Goal: Task Accomplishment & Management: Use online tool/utility

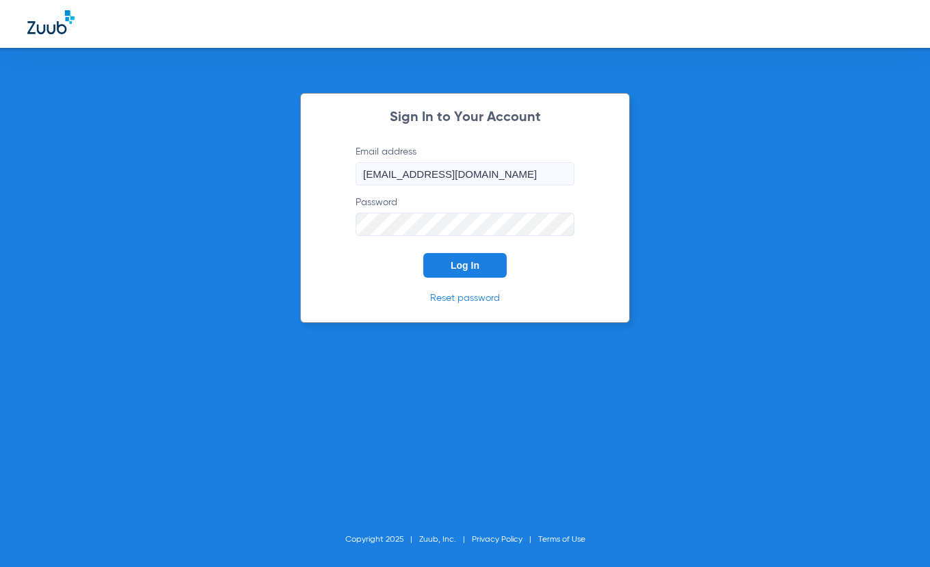
click at [486, 259] on button "Log In" at bounding box center [464, 265] width 83 height 25
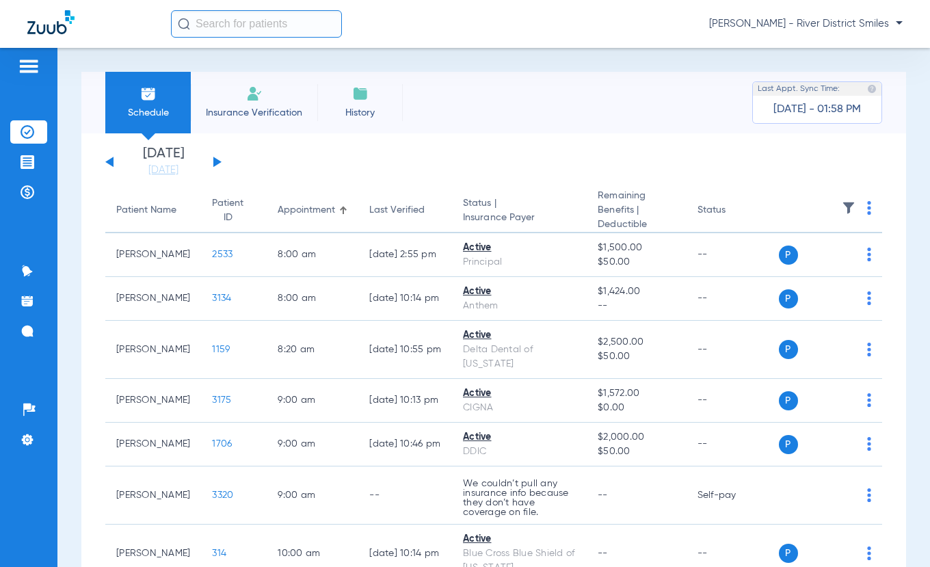
click at [261, 99] on img at bounding box center [254, 94] width 16 height 16
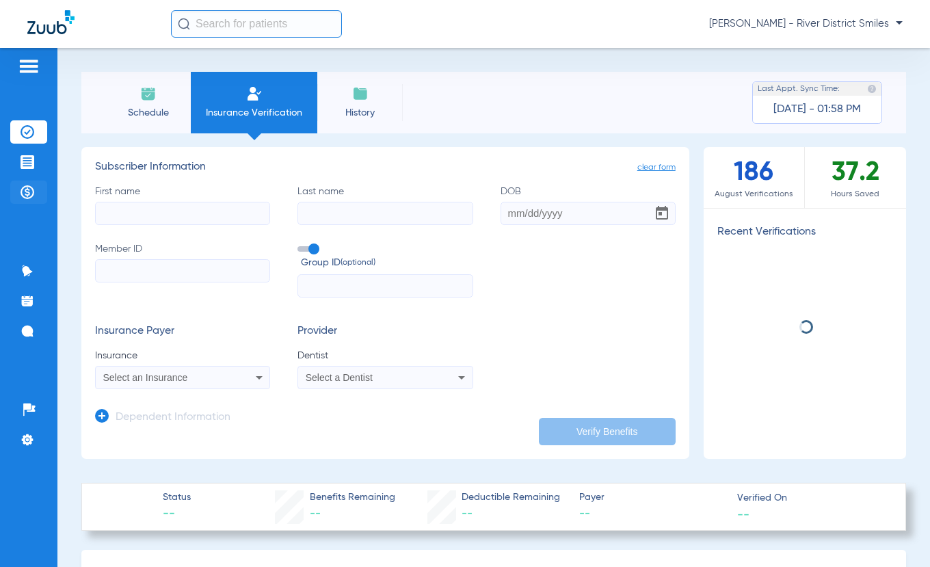
click at [22, 188] on img at bounding box center [28, 192] width 14 height 14
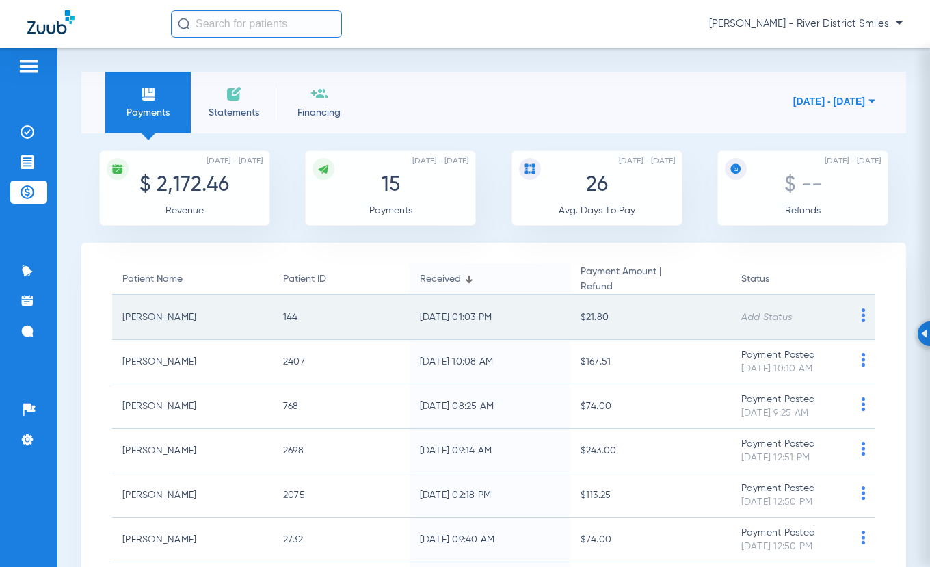
click at [855, 313] on img at bounding box center [863, 316] width 17 height 14
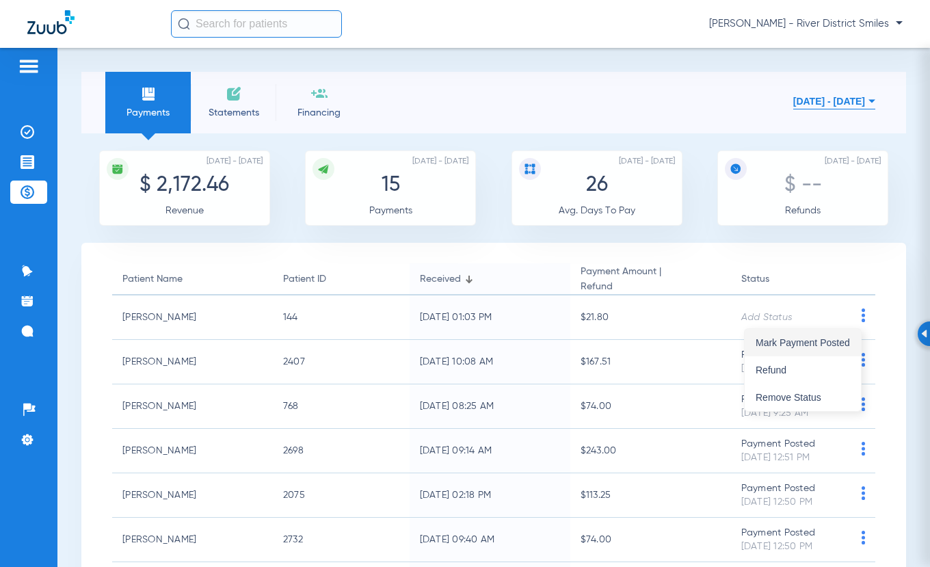
click at [824, 338] on span "Mark Payment Posted" at bounding box center [803, 343] width 94 height 10
